Goal: Task Accomplishment & Management: Use online tool/utility

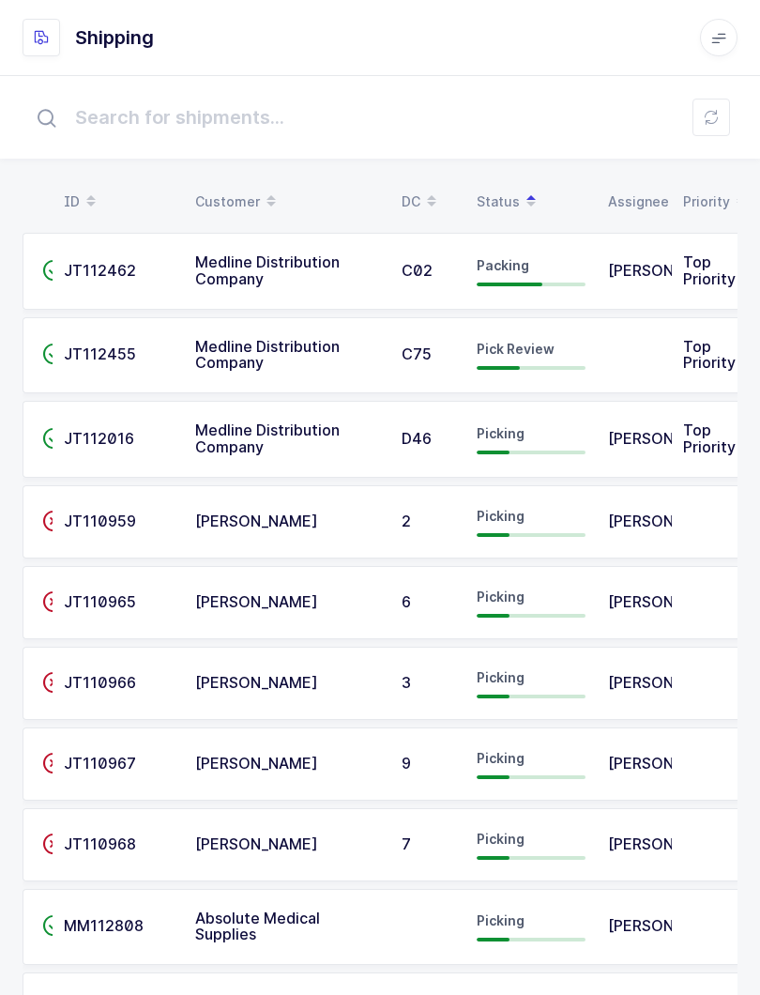
scroll to position [-5, 0]
click at [529, 350] on span "Pick Review" at bounding box center [516, 349] width 78 height 16
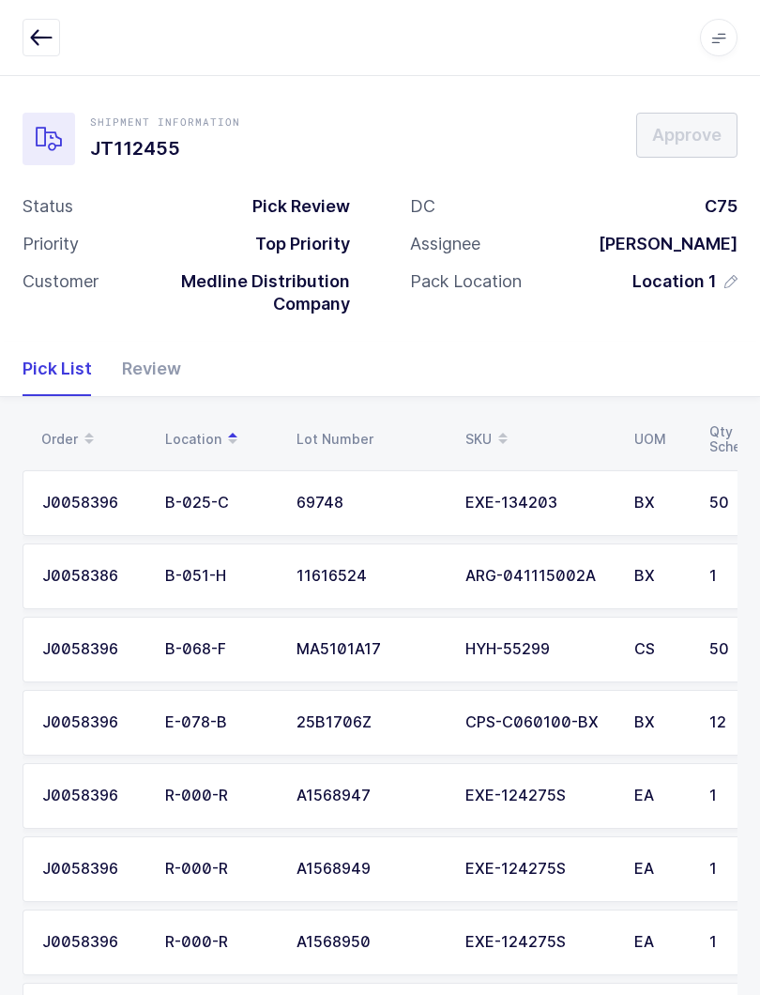
click at [156, 362] on div "Review" at bounding box center [144, 369] width 74 height 54
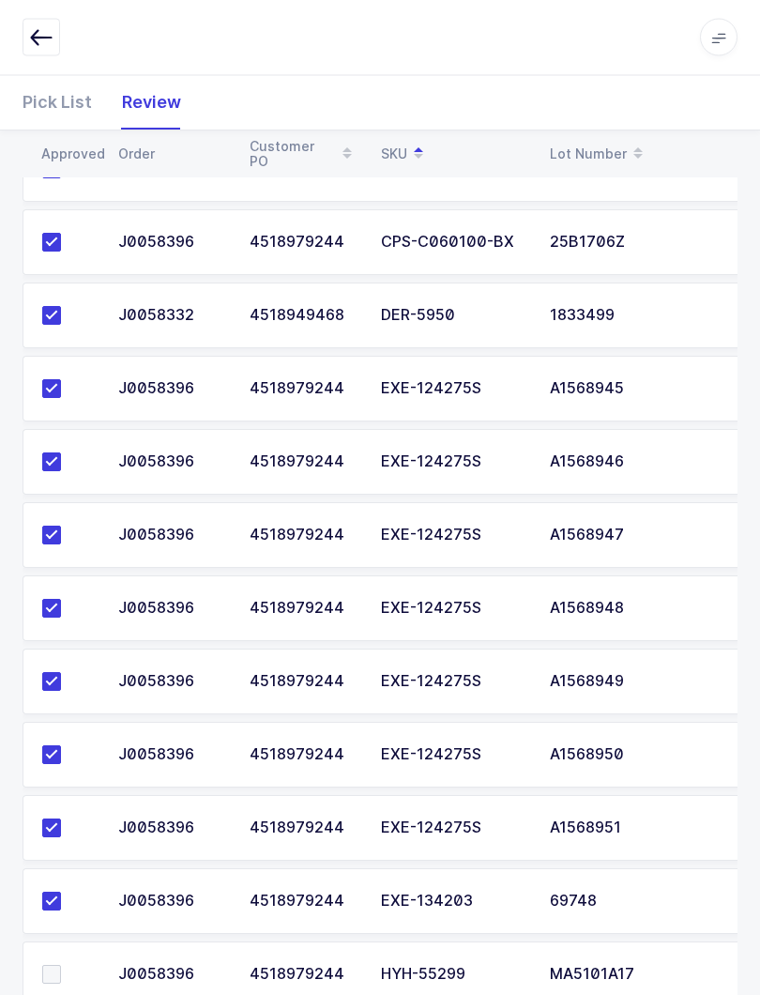
scroll to position [388, 0]
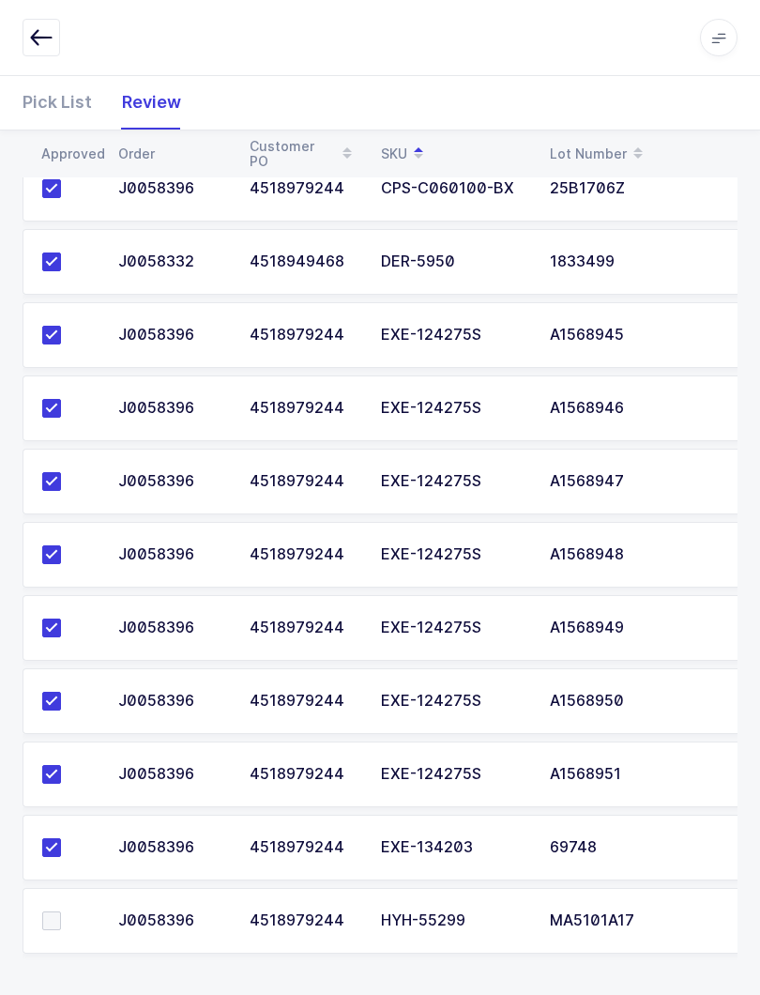
click at [56, 925] on span at bounding box center [51, 921] width 19 height 19
click at [61, 912] on input "checkbox" at bounding box center [61, 912] width 0 height 0
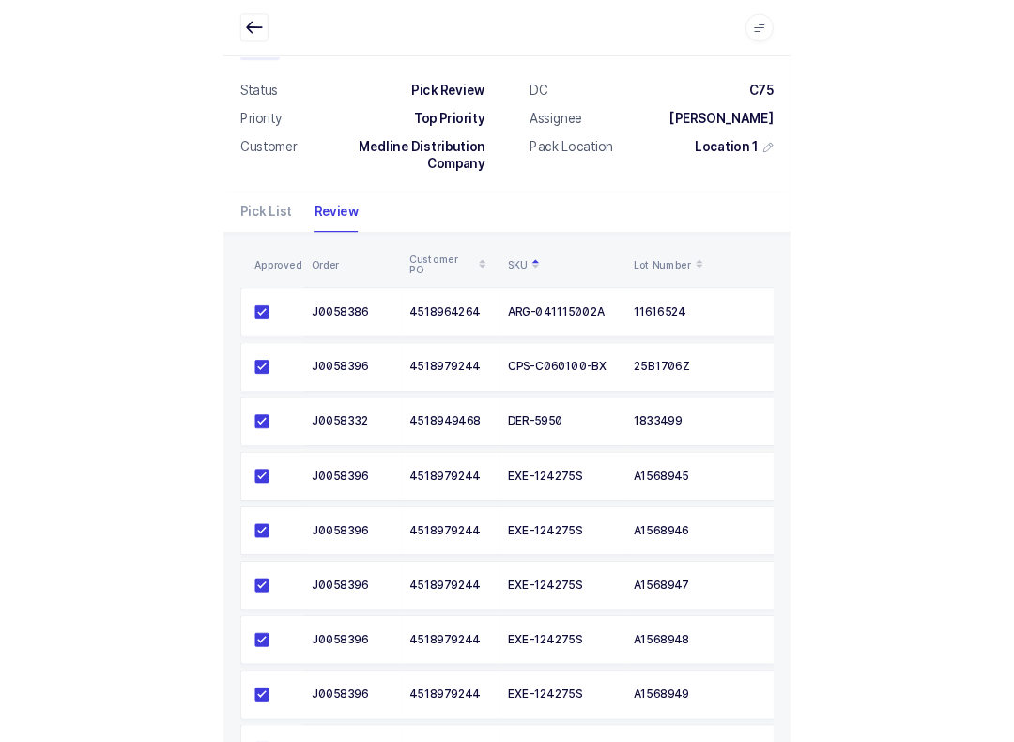
scroll to position [0, 0]
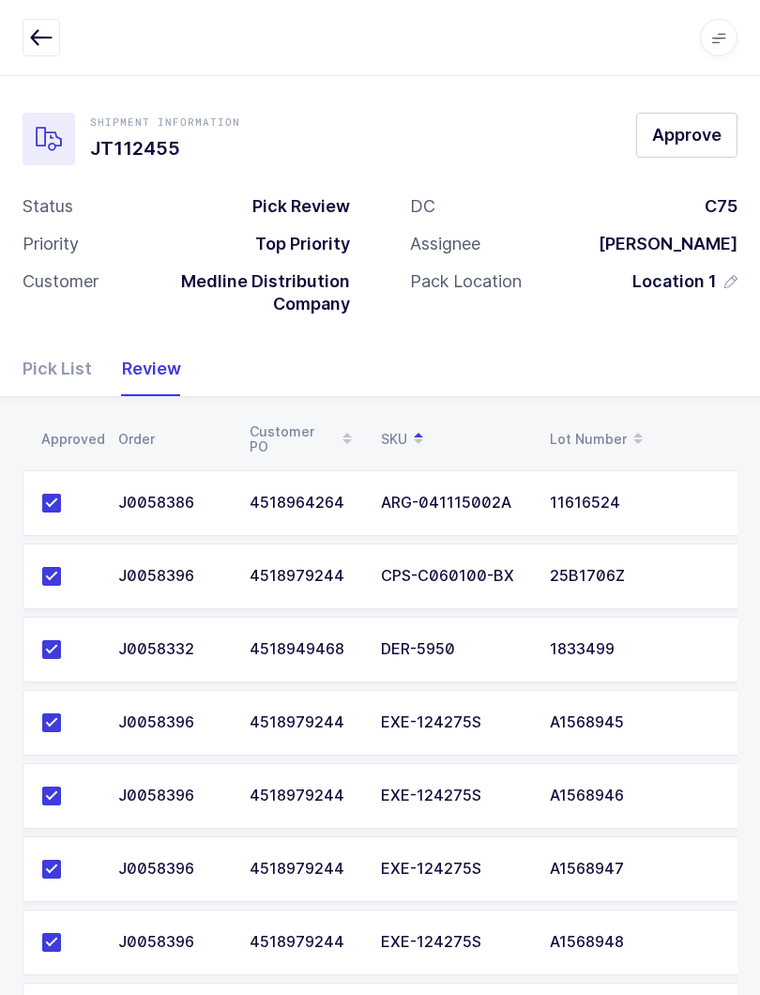
click at [687, 101] on div "Shipment Information JT112455 Approve Status Pick Review Priority Top Priority …" at bounding box center [380, 208] width 760 height 267
click at [698, 122] on button "Approve" at bounding box center [686, 135] width 101 height 45
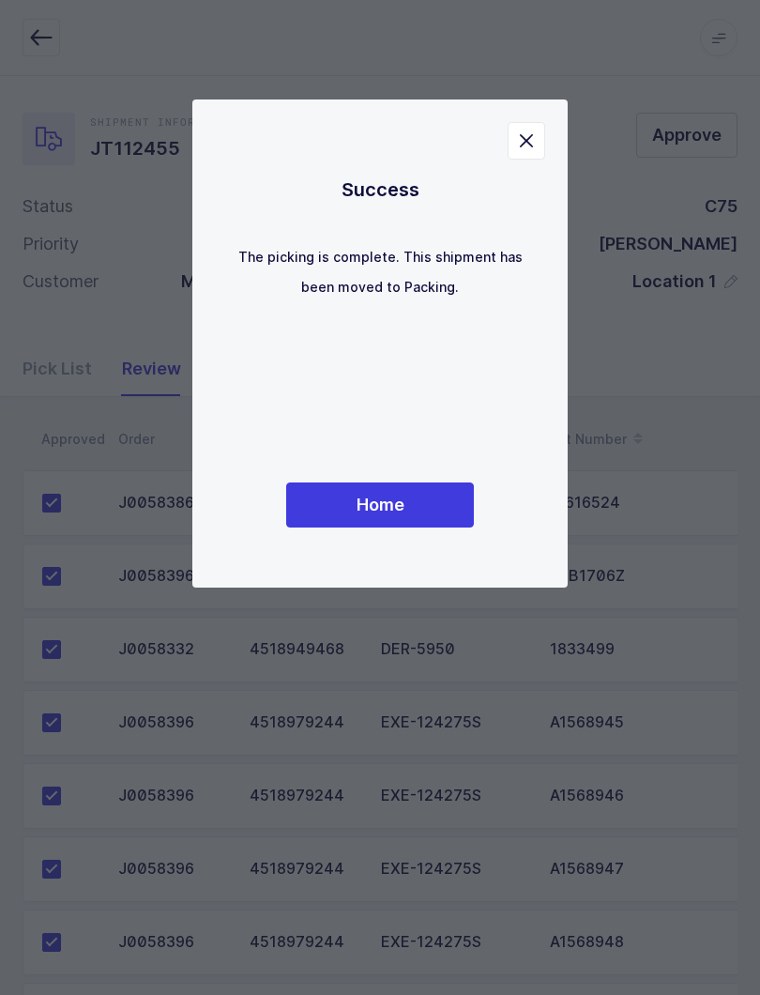
click at [431, 511] on button "Home" at bounding box center [380, 505] width 188 height 45
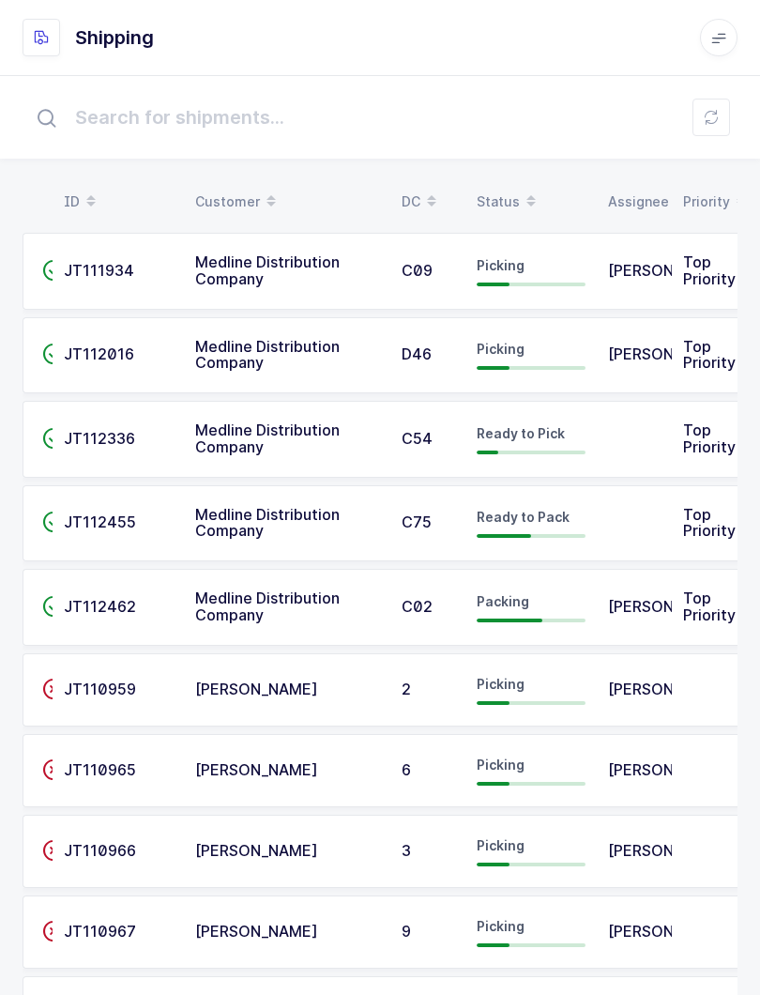
click at [509, 193] on div "Status" at bounding box center [531, 202] width 109 height 32
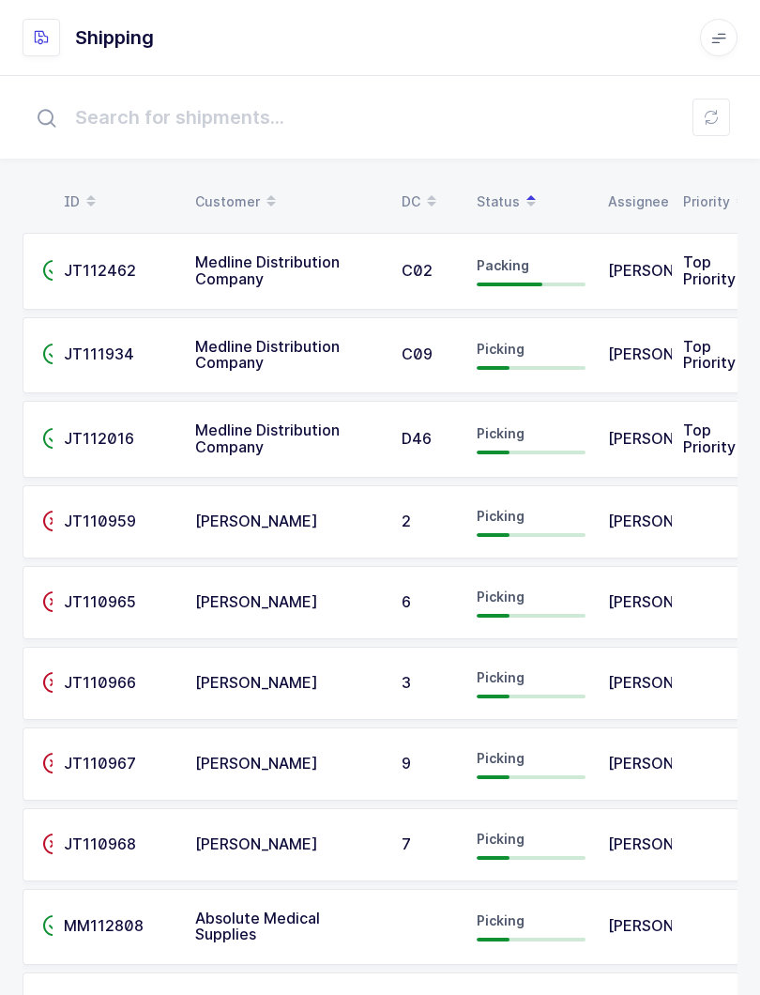
click at [538, 429] on div "Picking" at bounding box center [531, 439] width 109 height 30
